Goal: Information Seeking & Learning: Learn about a topic

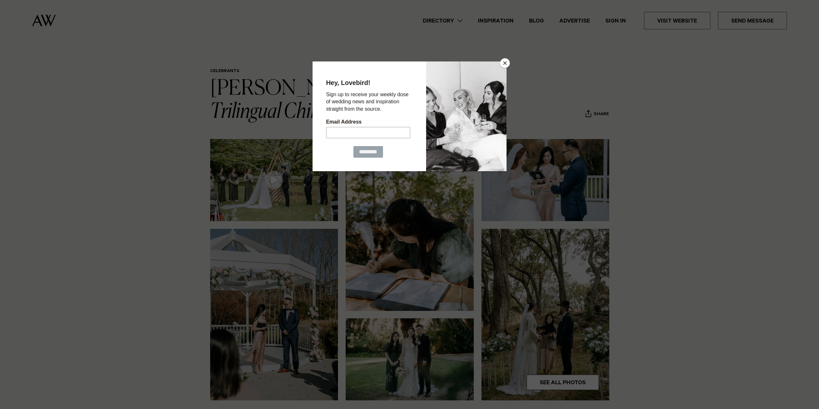
click at [502, 64] on button "Close" at bounding box center [505, 63] width 10 height 10
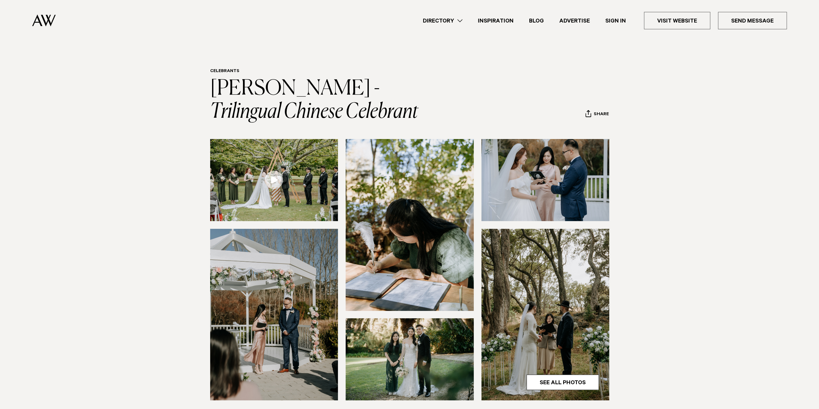
scroll to position [32, 0]
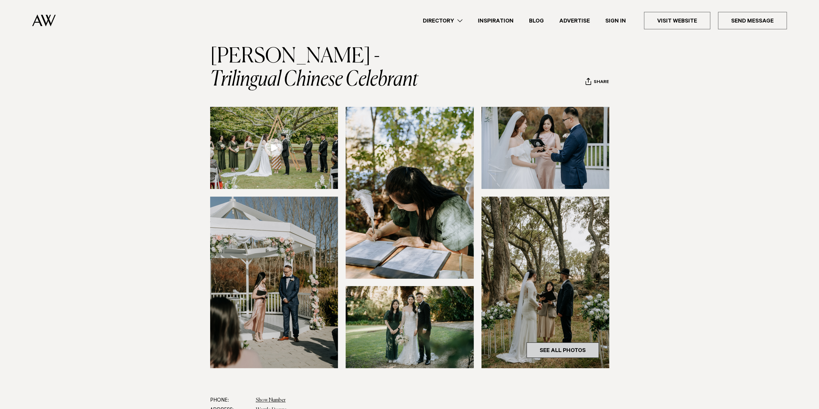
click at [545, 272] on link "See All Photos" at bounding box center [562, 349] width 72 height 15
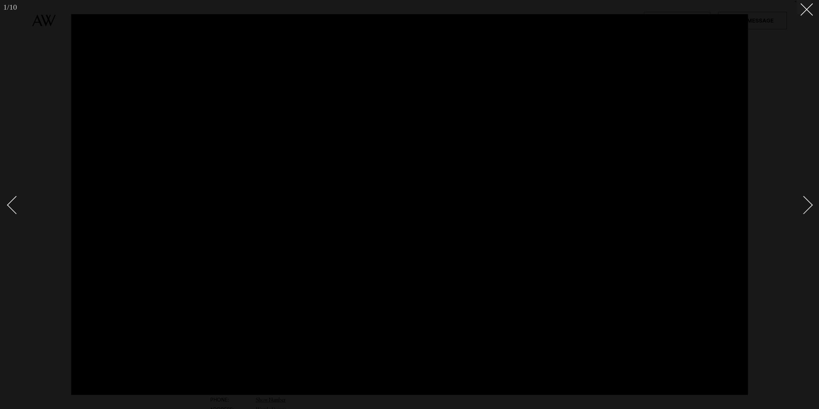
click at [545, 196] on link at bounding box center [800, 205] width 23 height 32
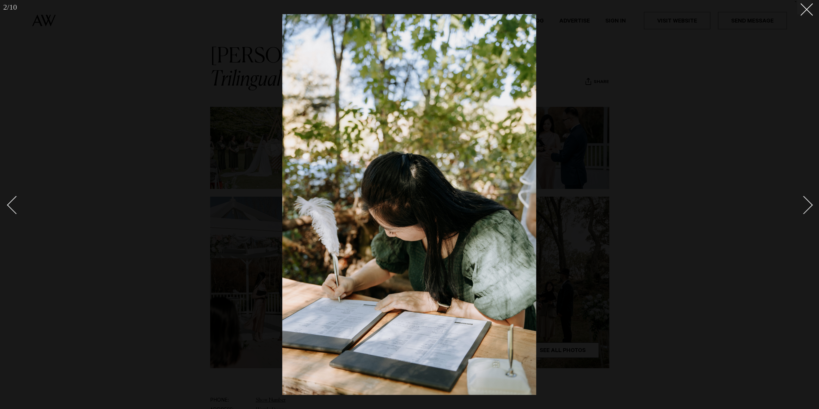
click at [545, 197] on div "Next slide" at bounding box center [804, 205] width 18 height 18
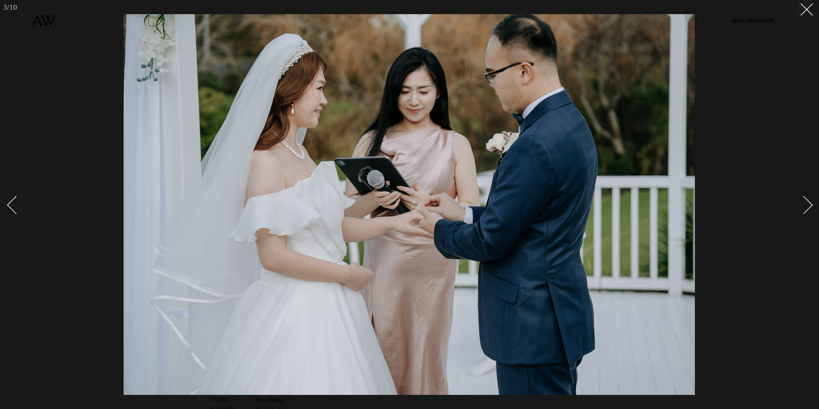
click at [545, 197] on div "Next slide" at bounding box center [804, 205] width 18 height 18
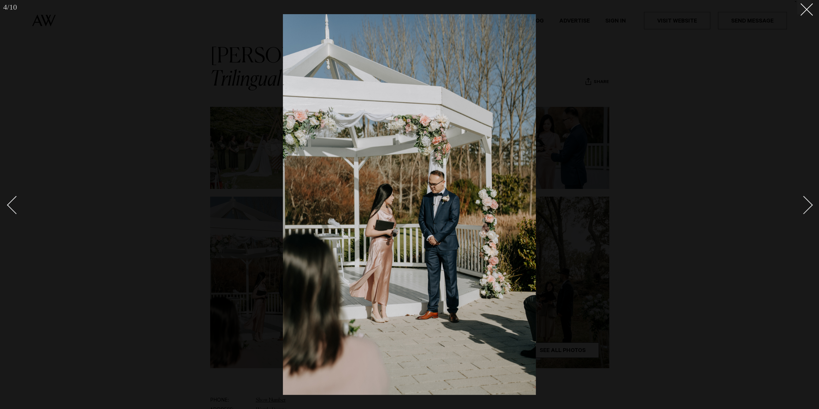
click at [545, 197] on div "Next slide" at bounding box center [804, 205] width 18 height 18
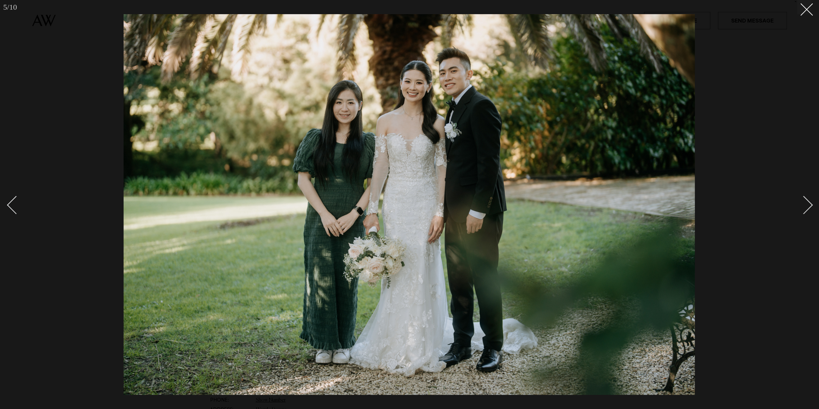
click at [545, 197] on div "Next slide" at bounding box center [804, 205] width 18 height 18
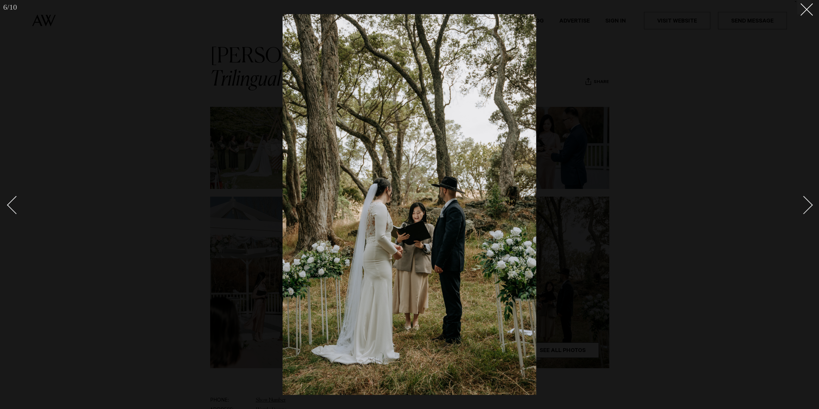
click at [545, 197] on div "Next slide" at bounding box center [804, 205] width 18 height 18
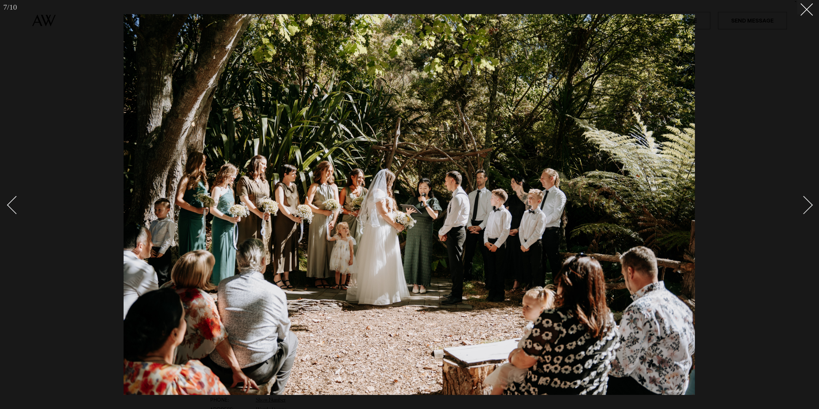
click at [545, 205] on div "Next slide" at bounding box center [804, 205] width 18 height 18
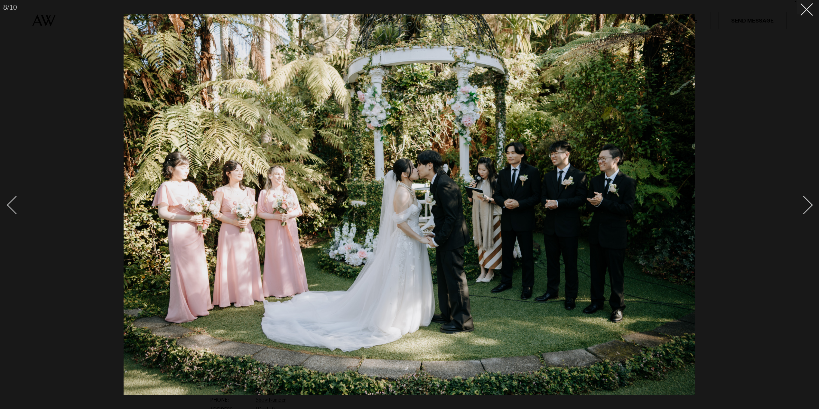
click at [545, 205] on div "Next slide" at bounding box center [804, 205] width 18 height 18
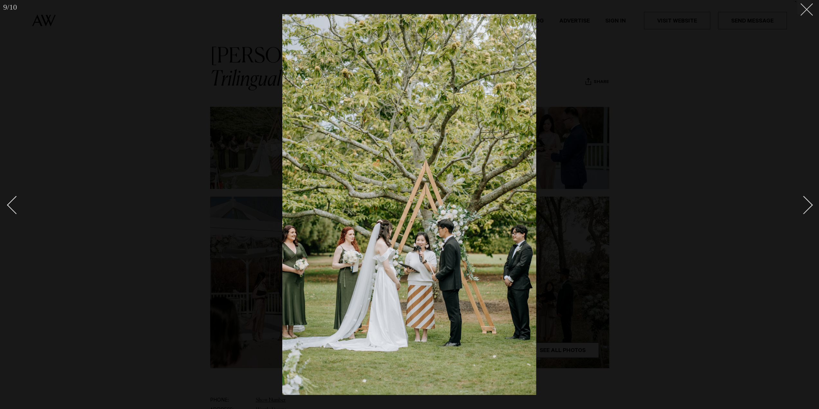
click at [545, 10] on button at bounding box center [804, 7] width 14 height 14
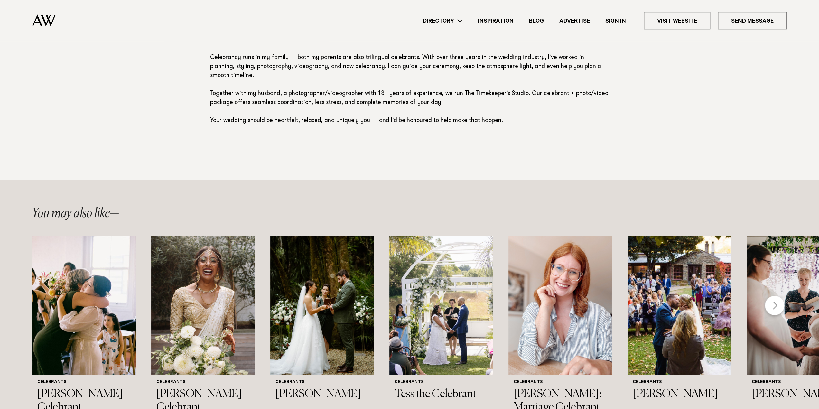
scroll to position [515, 0]
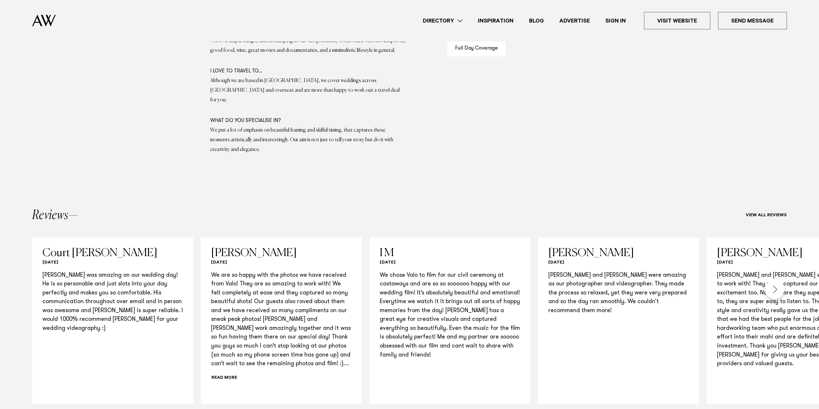
scroll to position [579, 0]
